Goal: Find specific page/section: Find specific page/section

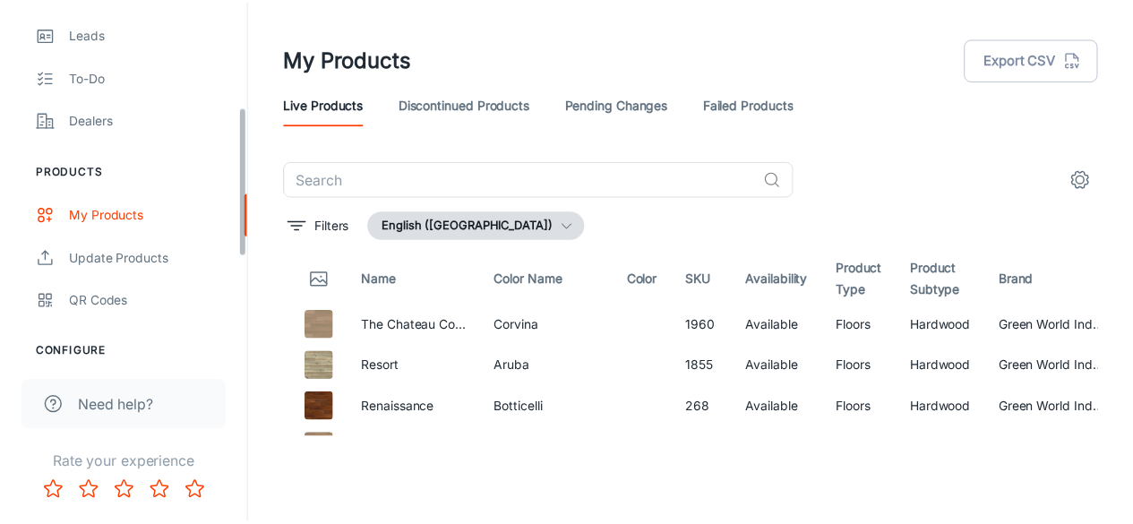
scroll to position [250, 0]
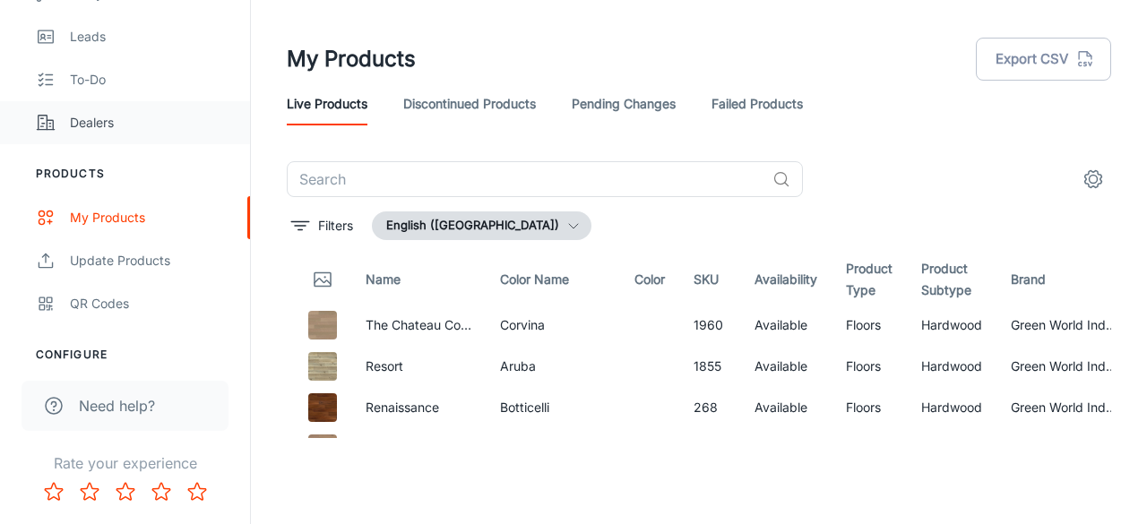
click at [96, 134] on link "Dealers" at bounding box center [125, 122] width 250 height 43
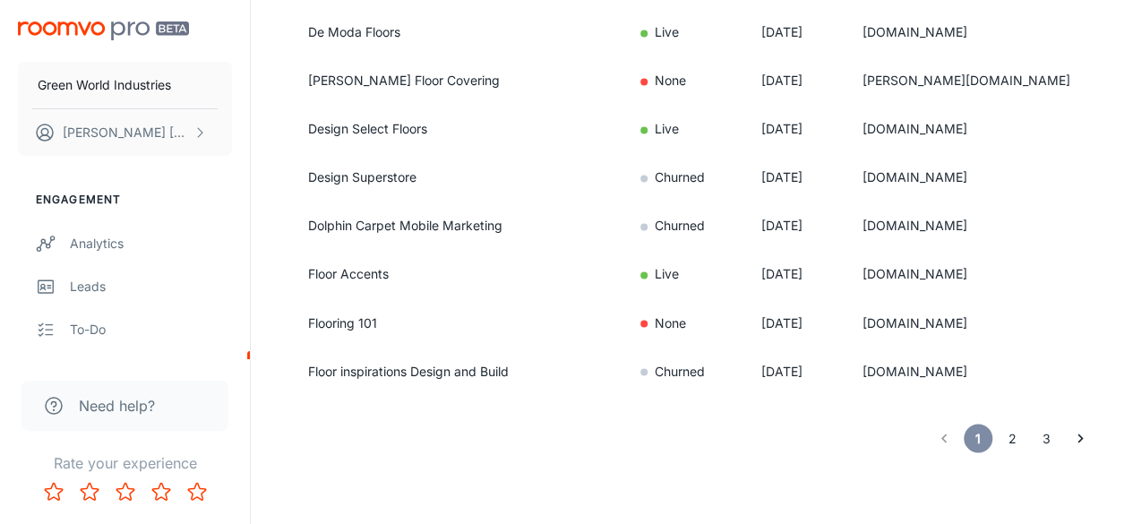
scroll to position [1417, 0]
click at [1011, 438] on button "2" at bounding box center [1012, 438] width 29 height 29
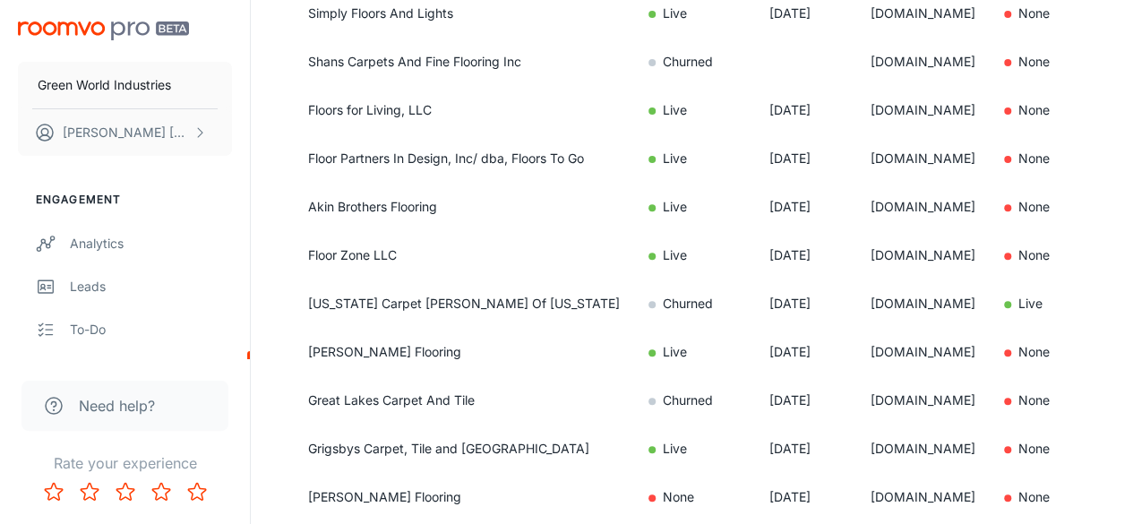
scroll to position [267, 0]
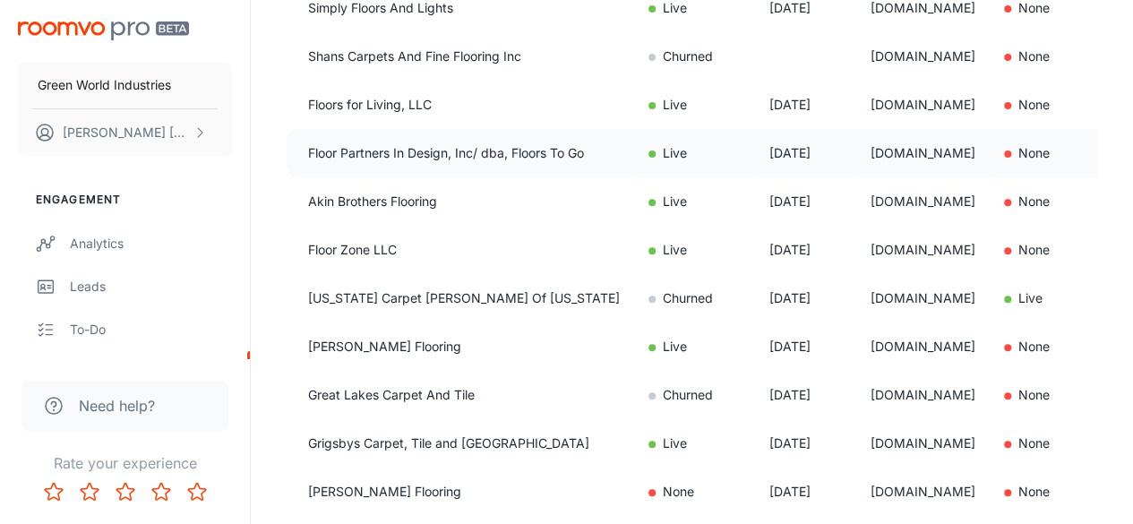
click at [400, 150] on td "Floor Partners In Design, Inc/ dba, Floors To Go" at bounding box center [461, 153] width 348 height 48
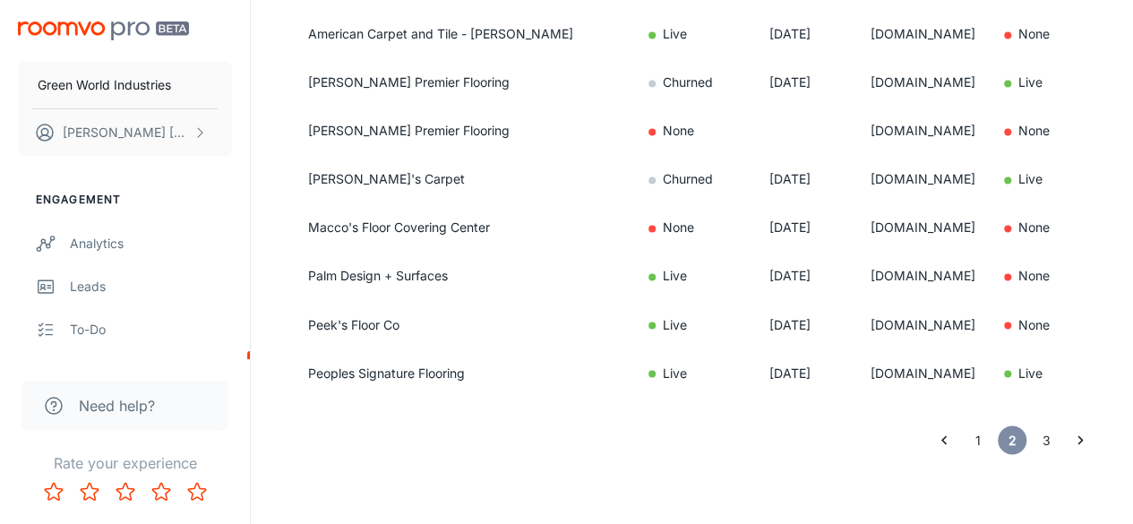
scroll to position [1417, 0]
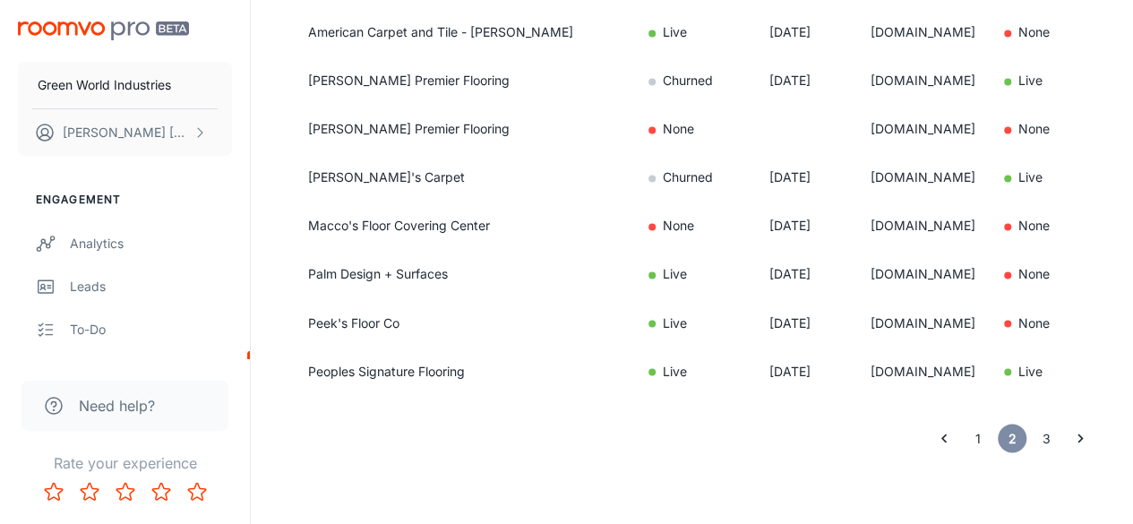
click at [1044, 437] on button "3" at bounding box center [1046, 438] width 29 height 29
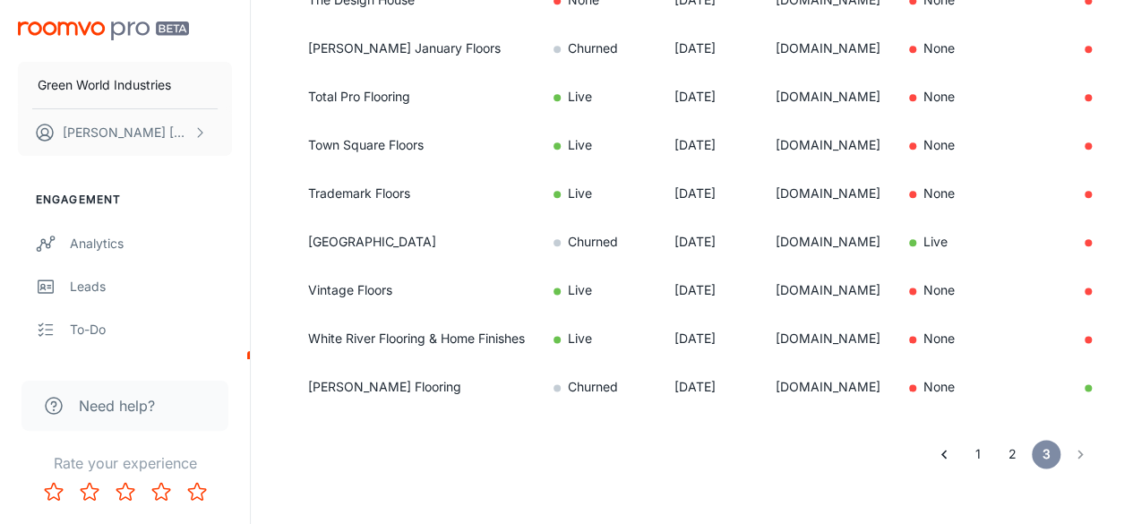
scroll to position [1030, 0]
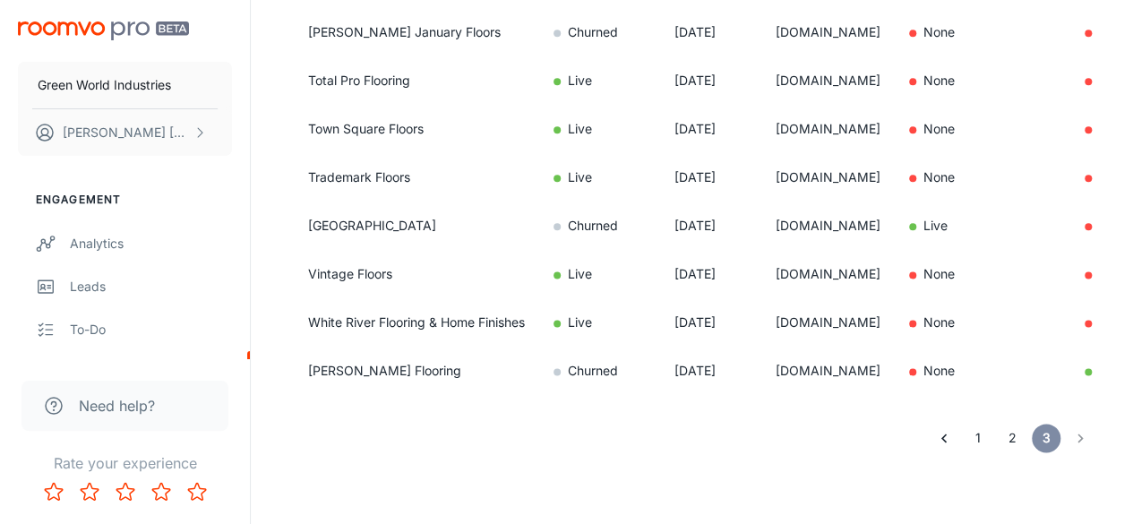
click at [1088, 448] on li "pagination navigation" at bounding box center [1080, 438] width 34 height 29
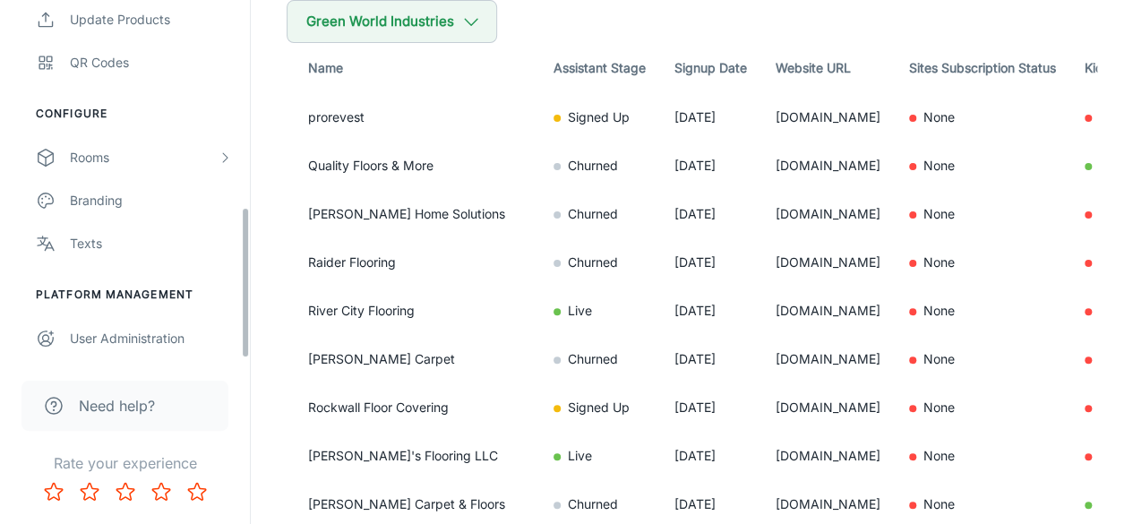
scroll to position [0, 0]
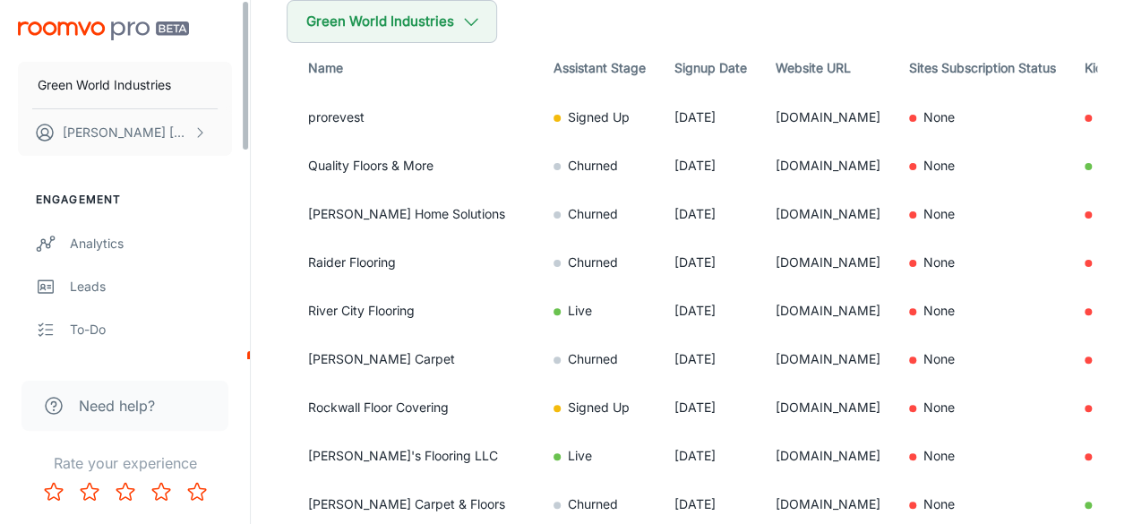
drag, startPoint x: 244, startPoint y: 85, endPoint x: 288, endPoint y: -1, distance: 97.0
click at [288, 0] on html "Green World Industries [PERSON_NAME] Engagement Analytics Leads To-do Dealers P…" at bounding box center [566, 104] width 1133 height 524
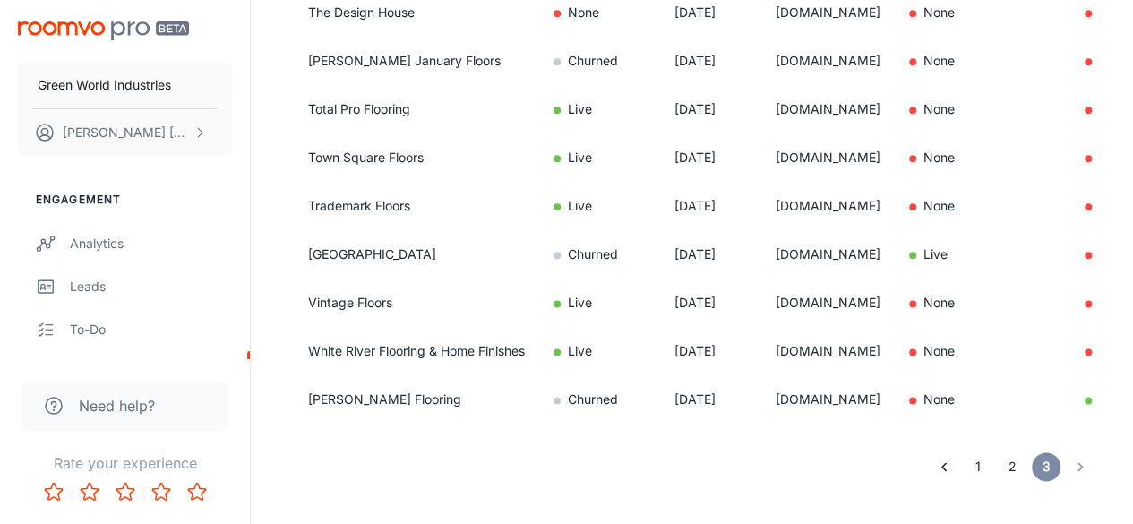
scroll to position [1030, 0]
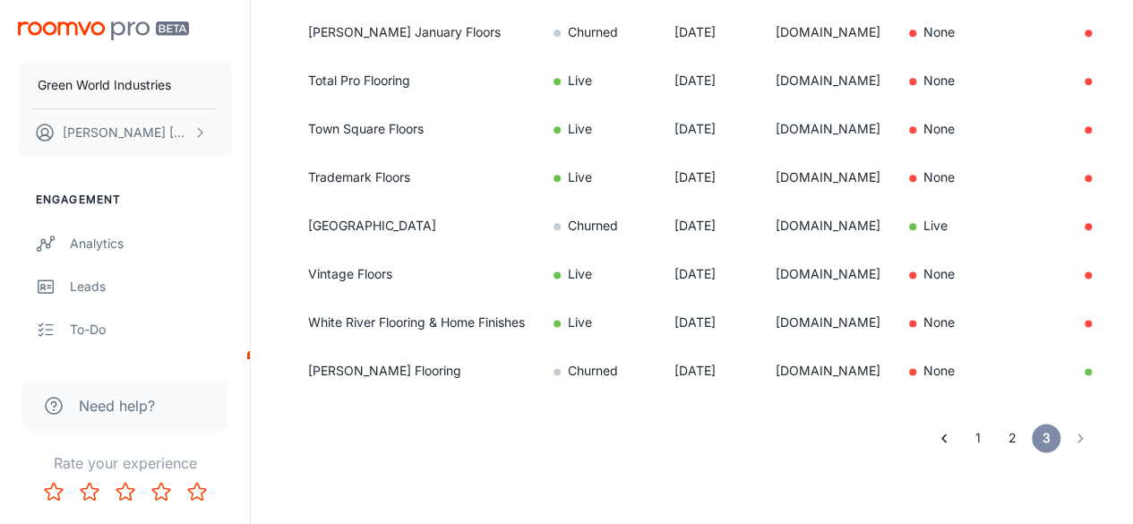
click at [976, 441] on button "1" at bounding box center [978, 438] width 29 height 29
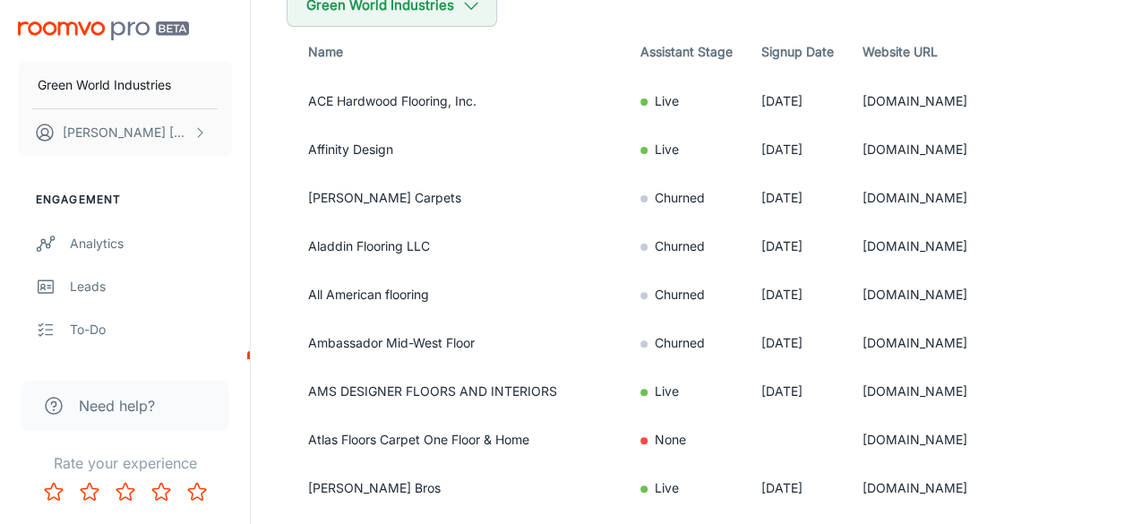
scroll to position [125, 0]
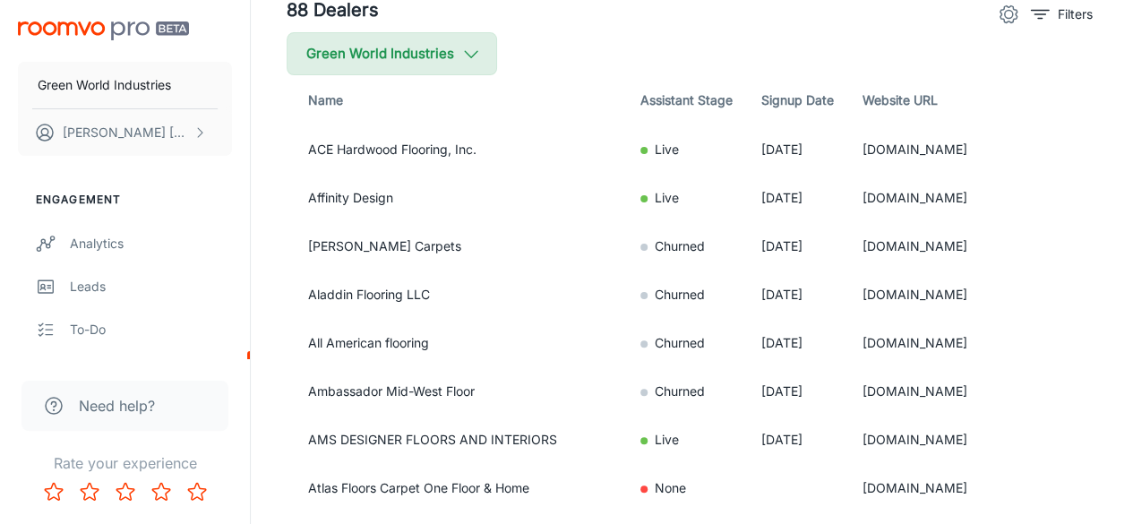
click at [468, 54] on icon "button" at bounding box center [471, 54] width 20 height 20
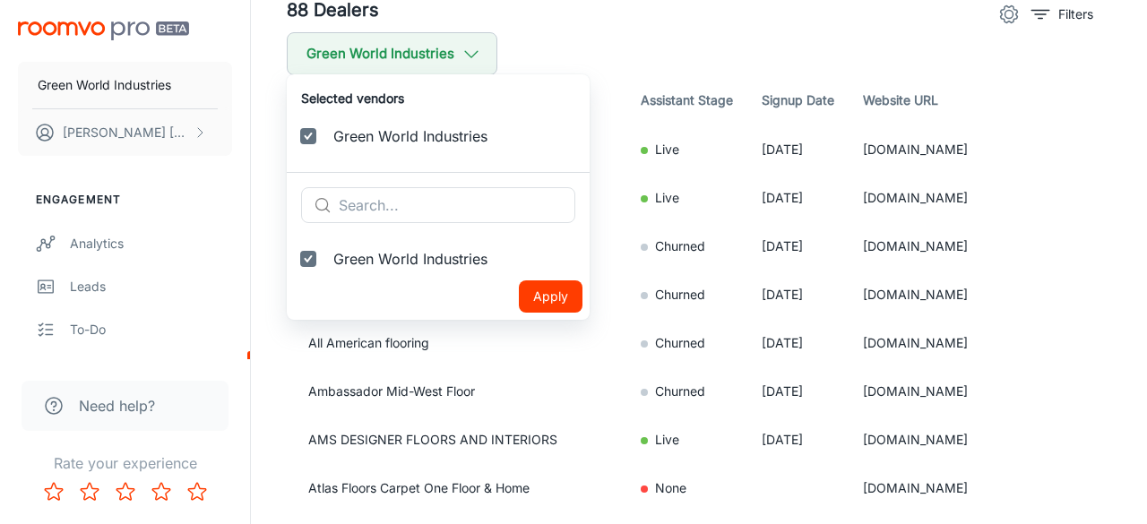
click at [633, 71] on div at bounding box center [573, 262] width 1147 height 524
